Goal: Transaction & Acquisition: Obtain resource

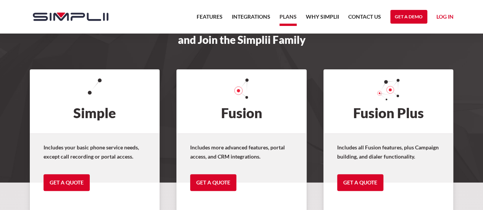
scroll to position [76, 0]
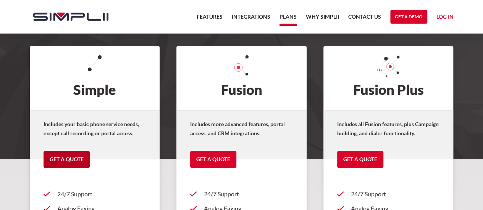
click at [65, 159] on link "Get a Quote" at bounding box center [67, 159] width 46 height 17
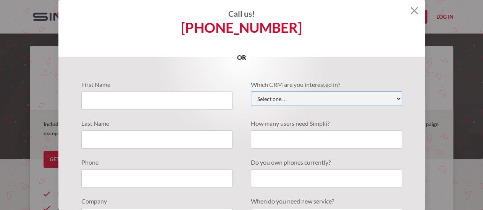
click at [331, 100] on select "Select one... Active Campaign Autotask ChildCareCRM [DOMAIN_NAME] ConnectWise C…" at bounding box center [326, 99] width 151 height 15
click at [387, 108] on div "Which CRM are you interested in? Select one... Active Campaign Autotask ChildCa…" at bounding box center [322, 158] width 160 height 156
click at [410, 10] on img at bounding box center [414, 11] width 8 height 8
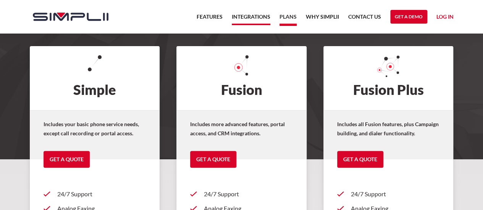
click at [249, 16] on link "Integrations" at bounding box center [251, 18] width 39 height 13
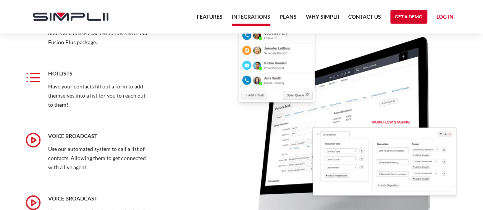
scroll to position [916, 0]
